Goal: Answer question/provide support: Share knowledge or assist other users

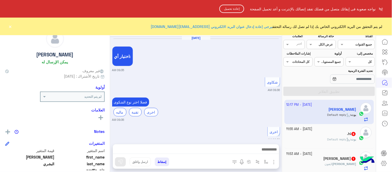
scroll to position [542, 0]
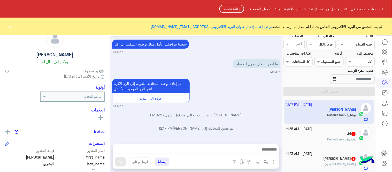
click at [230, 7] on button "إعادة تحميل" at bounding box center [231, 9] width 25 height 8
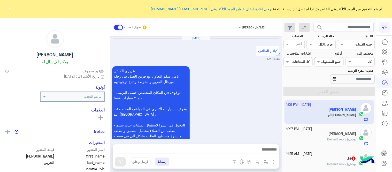
scroll to position [766, 0]
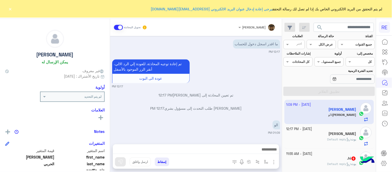
click at [12, 6] on button "×" at bounding box center [10, 8] width 5 height 5
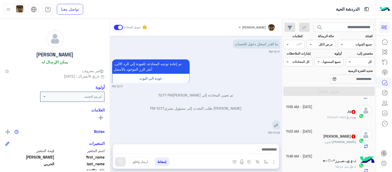
scroll to position [0, 0]
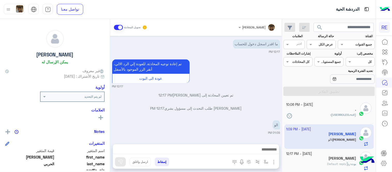
click at [229, 97] on p "تم تعيين المحادثة إلى [PERSON_NAME] 12:17 PM" at bounding box center [196, 94] width 168 height 5
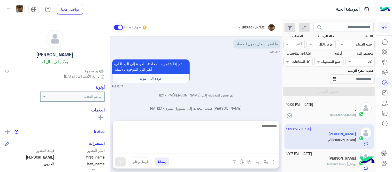
click at [228, 149] on textarea at bounding box center [196, 138] width 166 height 31
type textarea "**********"
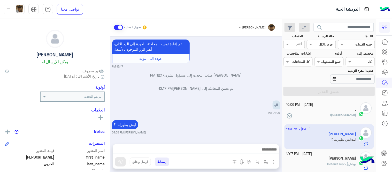
scroll to position [797, 0]
click at [322, 117] on div "(USERROLES.null) :" at bounding box center [321, 116] width 70 height 9
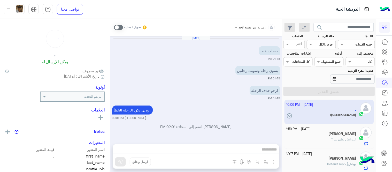
scroll to position [100, 0]
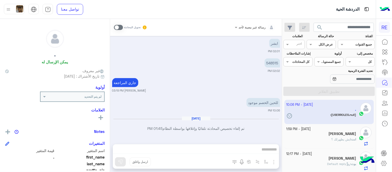
click at [273, 63] on p "548515" at bounding box center [271, 62] width 15 height 9
copy p "548515"
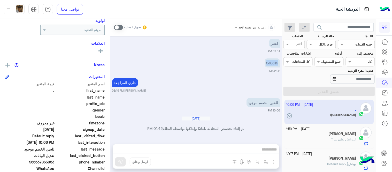
scroll to position [101, 0]
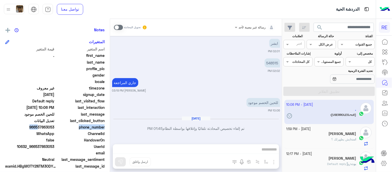
drag, startPoint x: 37, startPoint y: 126, endPoint x: 56, endPoint y: 129, distance: 19.4
click at [56, 129] on div "phone_number [PHONE_NUMBER]" at bounding box center [54, 127] width 99 height 6
click at [40, 128] on span "966537863053" at bounding box center [29, 126] width 49 height 5
drag, startPoint x: 37, startPoint y: 126, endPoint x: 55, endPoint y: 127, distance: 17.9
click at [54, 127] on span "966537863053" at bounding box center [29, 126] width 49 height 5
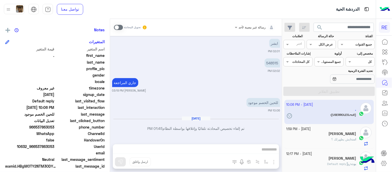
copy span "537863053"
click at [119, 29] on span at bounding box center [118, 27] width 9 height 5
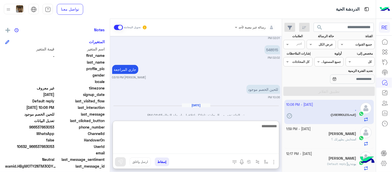
click at [202, 152] on textarea at bounding box center [196, 138] width 166 height 31
type textarea "**********"
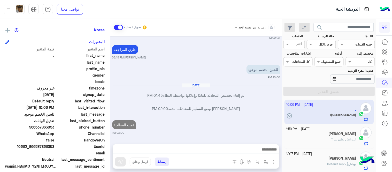
scroll to position [133, 0]
click at [244, 102] on div "[DATE] حصلت خطا 01:48 PM بسوي رحلة وسويت رحلتين 01:49 PM ارجو حذف الرحلة 01:49 …" at bounding box center [196, 87] width 172 height 103
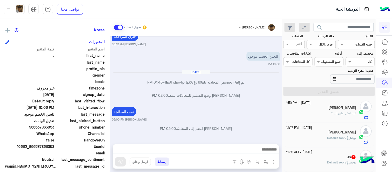
scroll to position [37, 0]
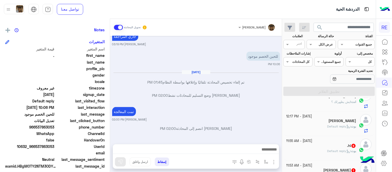
click at [312, 131] on div "[PERSON_NAME] : Default reply" at bounding box center [321, 128] width 70 height 9
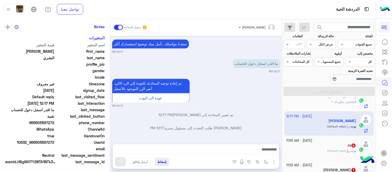
scroll to position [106, 0]
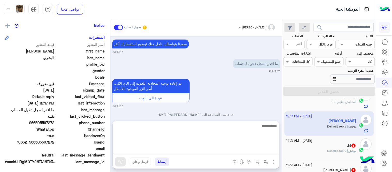
click at [183, 149] on textarea at bounding box center [196, 138] width 166 height 31
type textarea "**********"
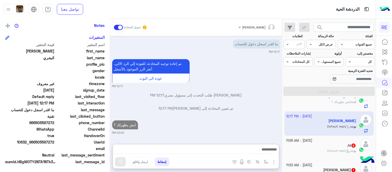
scroll to position [277, 0]
click at [324, 145] on div ".hi 6" at bounding box center [321, 145] width 70 height 5
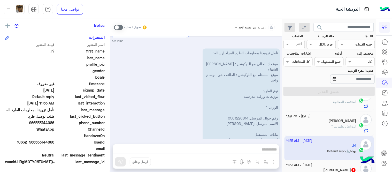
scroll to position [336, 0]
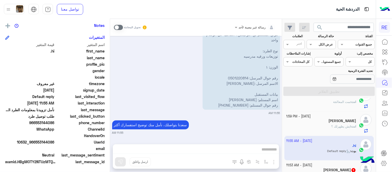
click at [119, 25] on span at bounding box center [118, 27] width 9 height 5
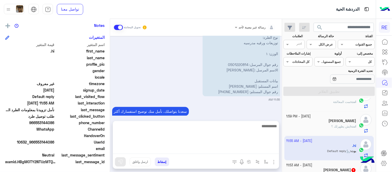
click at [194, 147] on textarea at bounding box center [196, 138] width 166 height 31
type textarea "**********"
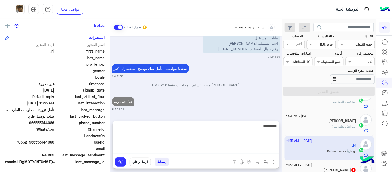
scroll to position [405, 0]
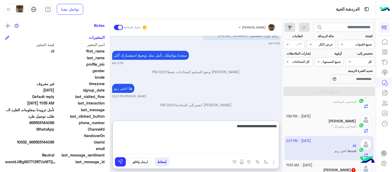
type textarea "**********"
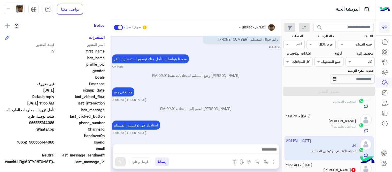
click at [247, 92] on div "[DATE] عربي 11:53 AM هل أنت ؟ كابتن 👨🏻‍✈️ عميل 🧳 رحال (مرشد مرخص) 🏖️ 11:53 AM ع…" at bounding box center [196, 87] width 172 height 103
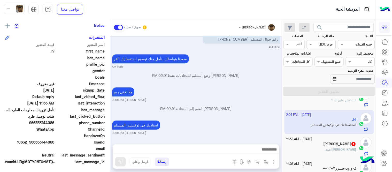
scroll to position [77, 0]
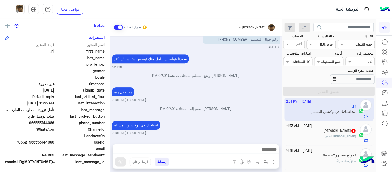
click at [322, 134] on div "[PERSON_NAME] : ايفون" at bounding box center [321, 138] width 70 height 9
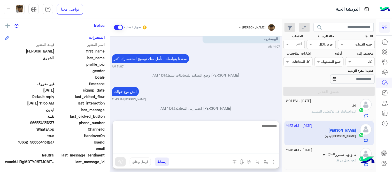
click at [216, 150] on textarea at bounding box center [196, 138] width 166 height 31
type textarea "**********"
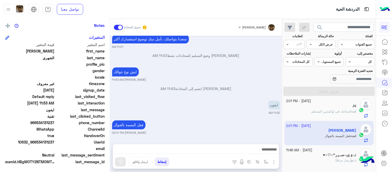
scroll to position [269, 0]
click at [221, 103] on div "[DATE] تقنية 11:06 AM سعداء بتواصلك معنا، لنتمكن من مساعدتك نأمل توضيح استفسارك…" at bounding box center [196, 87] width 172 height 103
click at [316, 161] on div "‏​نَـ-وَ أرسل مرفقًا" at bounding box center [321, 162] width 70 height 9
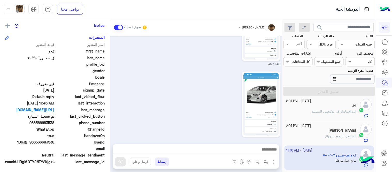
scroll to position [273, 0]
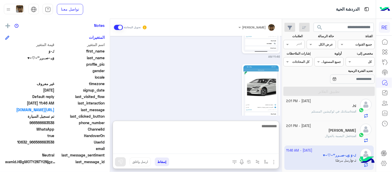
click at [195, 147] on textarea at bounding box center [196, 138] width 166 height 31
type textarea "**********"
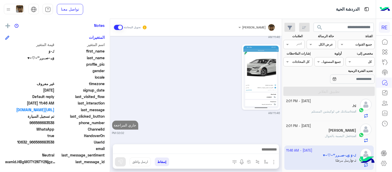
click at [195, 67] on div "11:46 AM" at bounding box center [196, 79] width 168 height 72
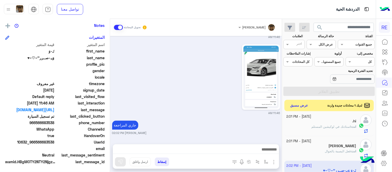
click at [216, 127] on div "جاري المراجعة [PERSON_NAME] 02:02 PM" at bounding box center [196, 127] width 168 height 16
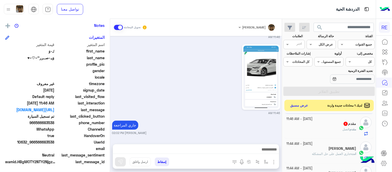
scroll to position [146, 0]
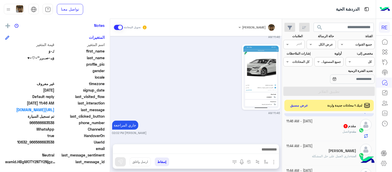
click at [303, 128] on div "مقدم 1" at bounding box center [321, 126] width 70 height 5
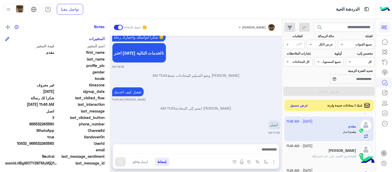
scroll to position [106, 0]
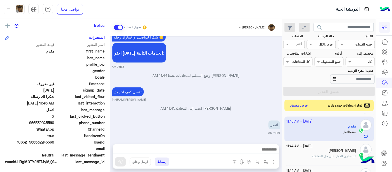
drag, startPoint x: 112, startPoint y: 131, endPoint x: 111, endPoint y: 107, distance: 23.3
click at [111, 107] on div "[DATE] شكاوى 08:38 AM فضلا اختر نوع الشكوى ماليه تقنية اخرى 08:38 AM اخرى 08:38…" at bounding box center [196, 87] width 172 height 103
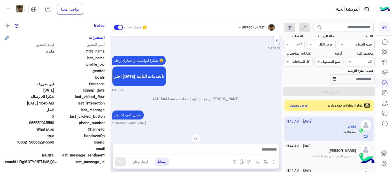
scroll to position [892, 0]
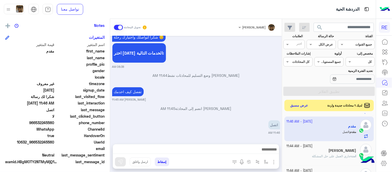
click at [187, 135] on div "[DATE] هل لديك حساب مسجل على التطبيق؟ نعم لا 08:13 PM نعم 08:13 PM [PERSON_NAME…" at bounding box center [196, 87] width 172 height 103
drag, startPoint x: 282, startPoint y: 135, endPoint x: 282, endPoint y: 106, distance: 28.7
click at [282, 106] on mat-drawer "[PERSON_NAME] تحويل المحادثة [DATE] هل لديك حساب مسجل على التطبيق؟ نعم لا 08:13…" at bounding box center [141, 96] width 282 height 155
click at [282, 106] on div "[DATE] هل لديك حساب مسجل على التطبيق؟ نعم لا 08:13 PM نعم 08:13 PM [PERSON_NAME…" at bounding box center [196, 87] width 172 height 103
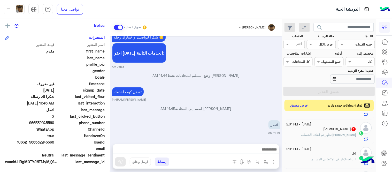
scroll to position [42, 0]
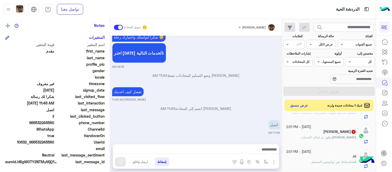
click at [309, 134] on div "[PERSON_NAME] 1" at bounding box center [321, 131] width 70 height 5
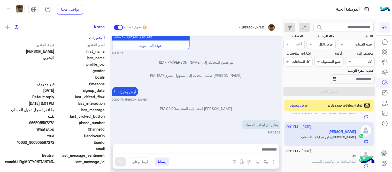
scroll to position [106, 0]
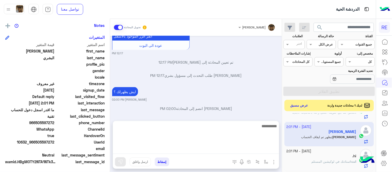
click at [231, 148] on textarea at bounding box center [196, 138] width 166 height 31
type textarea "**********"
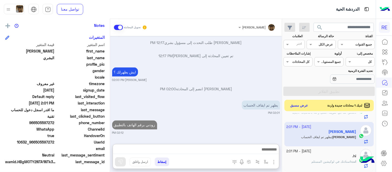
click at [222, 106] on div "[DATE] [PERSON_NAME] بتواصلك، نأمل منك توضيح استفسارك أكثر 12:16 PM 12:17 PM [P…" at bounding box center [196, 87] width 172 height 103
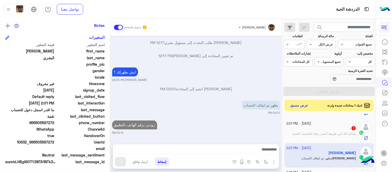
scroll to position [14, 0]
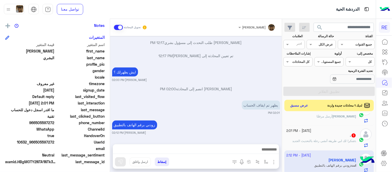
click at [308, 147] on div ". : شكرا لك ابي طريقة أنشى رحلة بالتحديث الجديد" at bounding box center [321, 142] width 70 height 9
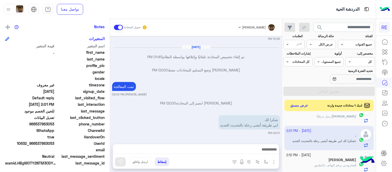
scroll to position [106, 0]
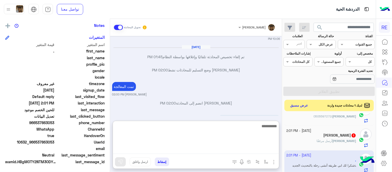
click at [221, 151] on textarea at bounding box center [196, 138] width 166 height 31
paste textarea "**********"
type textarea "**********"
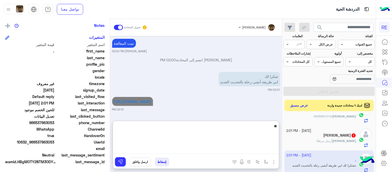
type textarea "*"
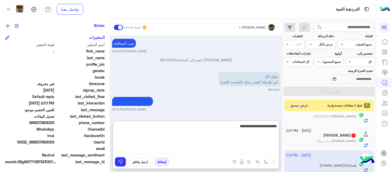
type textarea "**********"
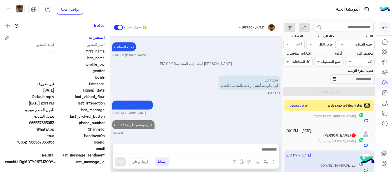
scroll to position [132, 0]
click at [242, 92] on div "[DATE] [PERSON_NAME] انضم إلى المحادثة 02:01 PM ابشر 02:01 PM 548515 02:02 PM ج…" at bounding box center [196, 87] width 172 height 103
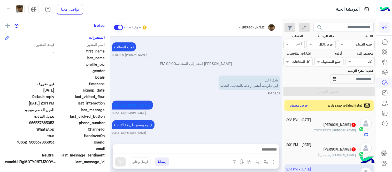
click at [311, 150] on div "[PERSON_NAME] 1" at bounding box center [321, 149] width 70 height 5
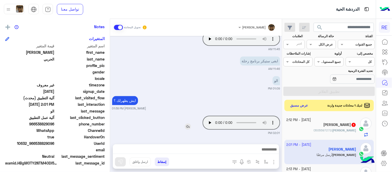
scroll to position [106, 0]
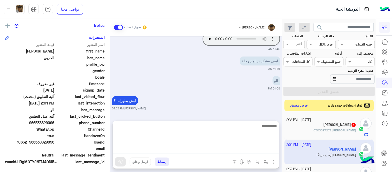
click at [208, 151] on textarea at bounding box center [196, 138] width 166 height 31
type textarea "**********"
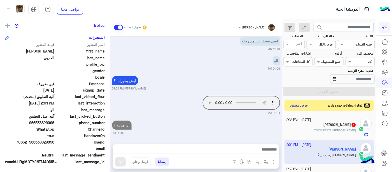
scroll to position [326, 0]
click at [237, 110] on div "[DATE] آلية عمل التطبيق 04:46 AM سعداء بانضمامك، ونتطلع لأن تكون [DATE] شركائنا…" at bounding box center [196, 87] width 172 height 103
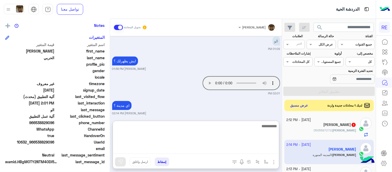
scroll to position [350, 0]
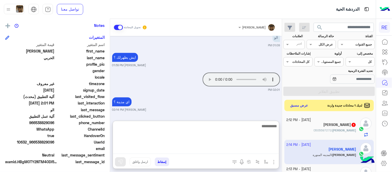
click at [197, 150] on textarea at bounding box center [196, 138] width 166 height 31
type textarea "**********"
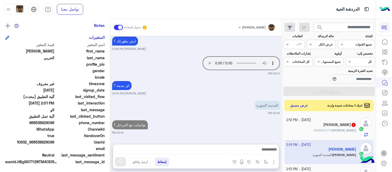
scroll to position [375, 0]
click at [331, 130] on span "0505597272" at bounding box center [322, 130] width 18 height 4
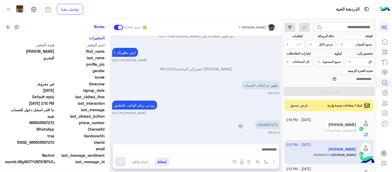
scroll to position [106, 0]
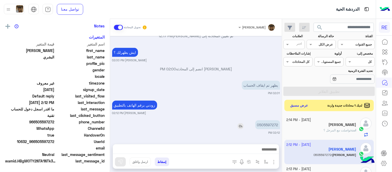
click at [269, 125] on p "0505597272" at bounding box center [267, 124] width 25 height 9
copy p "0505597272"
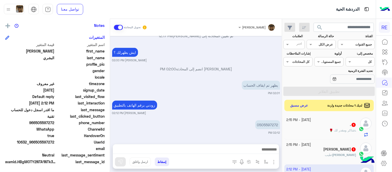
click at [232, 154] on div at bounding box center [196, 150] width 166 height 13
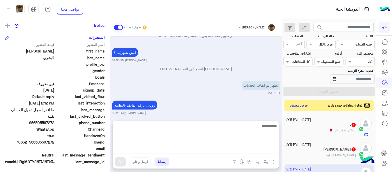
click at [230, 153] on textarea at bounding box center [196, 138] width 166 height 31
type textarea "********"
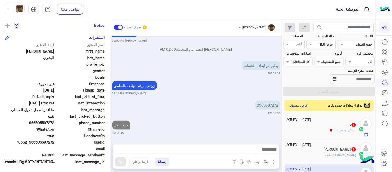
scroll to position [130, 0]
click at [316, 155] on div "[PERSON_NAME] : طيب" at bounding box center [321, 156] width 70 height 9
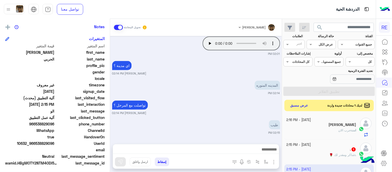
scroll to position [106, 0]
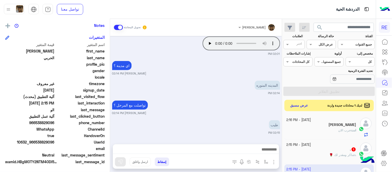
click at [313, 133] on div "انت : جرب الان" at bounding box center [321, 132] width 70 height 9
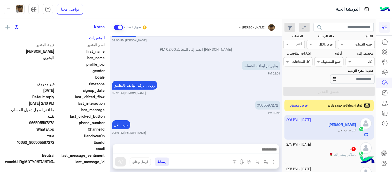
scroll to position [106, 0]
click at [334, 148] on div ". 1" at bounding box center [321, 149] width 70 height 5
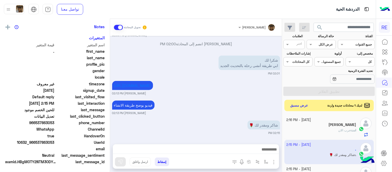
scroll to position [106, 0]
click at [306, 107] on button "عرض مسبق" at bounding box center [299, 105] width 22 height 7
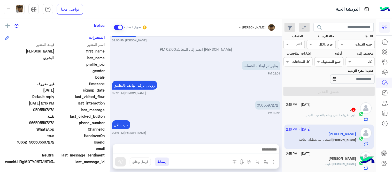
scroll to position [119, 0]
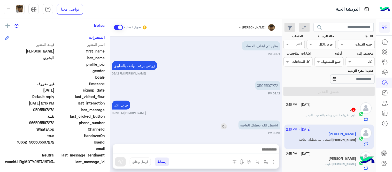
click at [225, 123] on img at bounding box center [224, 126] width 6 height 6
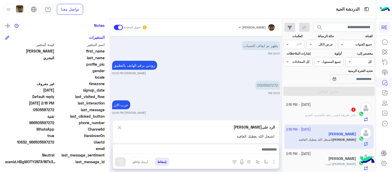
click at [322, 115] on span "ابي طريقة انشى رحلة بالتحديث الجديد" at bounding box center [330, 115] width 50 height 4
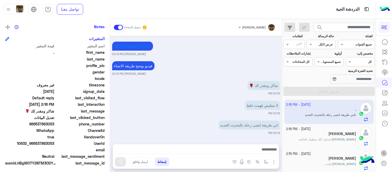
scroll to position [106, 0]
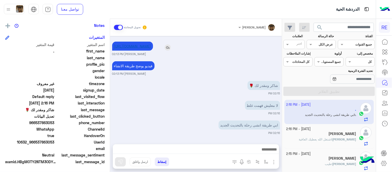
click at [151, 47] on link "[URL][DOMAIN_NAME]" at bounding box center [132, 46] width 37 height 4
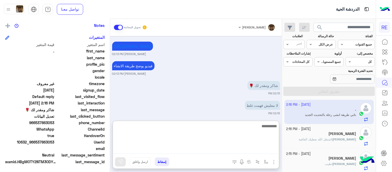
click at [228, 151] on textarea at bounding box center [196, 138] width 166 height 31
paste textarea "**********"
type textarea "**********"
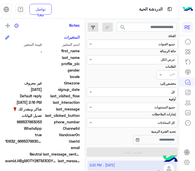
scroll to position [149, 0]
